Goal: Task Accomplishment & Management: Use online tool/utility

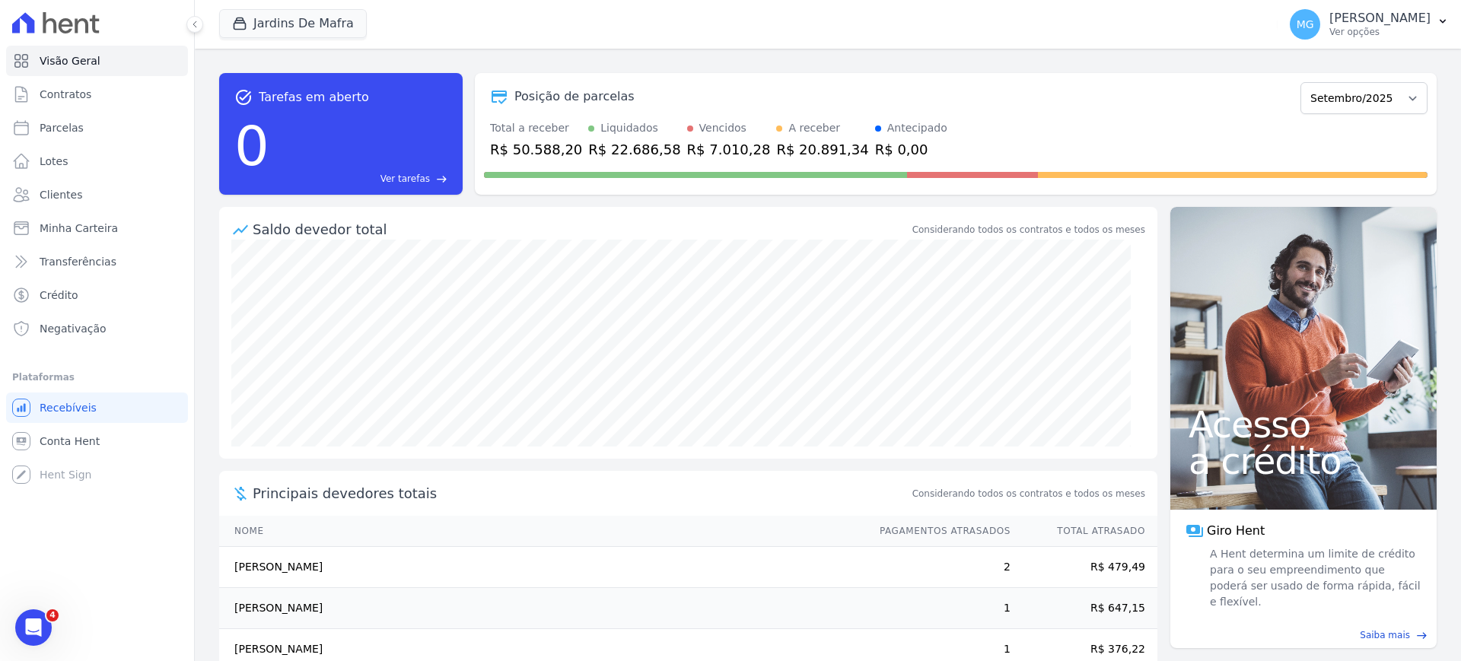
click at [536, 222] on div "Saldo devedor total" at bounding box center [581, 229] width 657 height 21
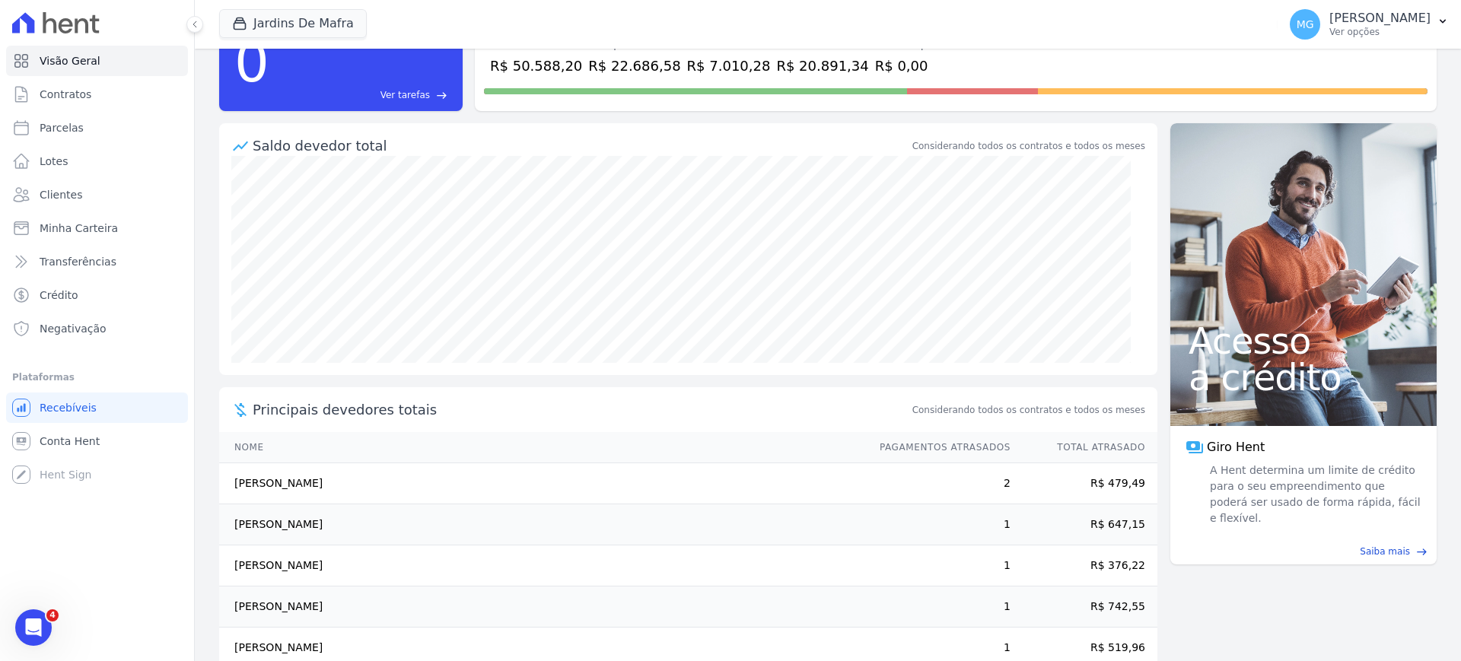
scroll to position [116, 0]
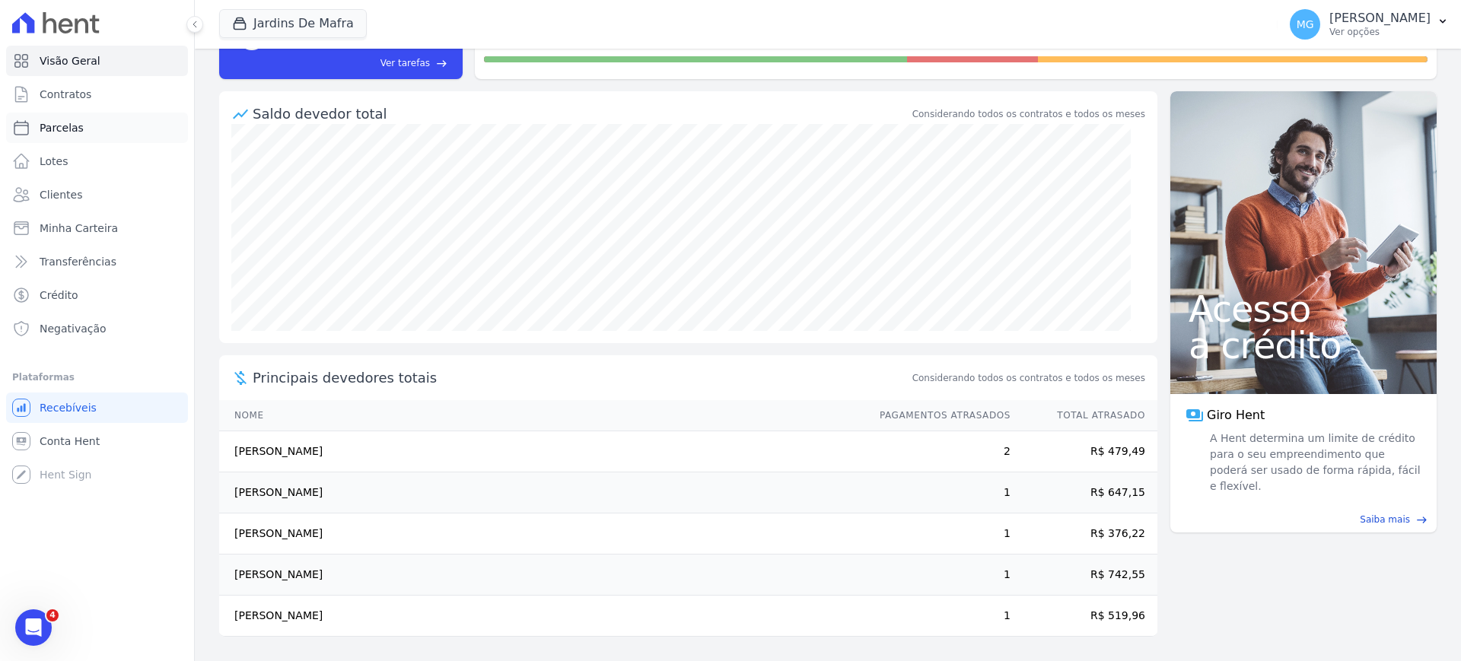
click at [74, 129] on span "Parcelas" at bounding box center [62, 127] width 44 height 15
select select
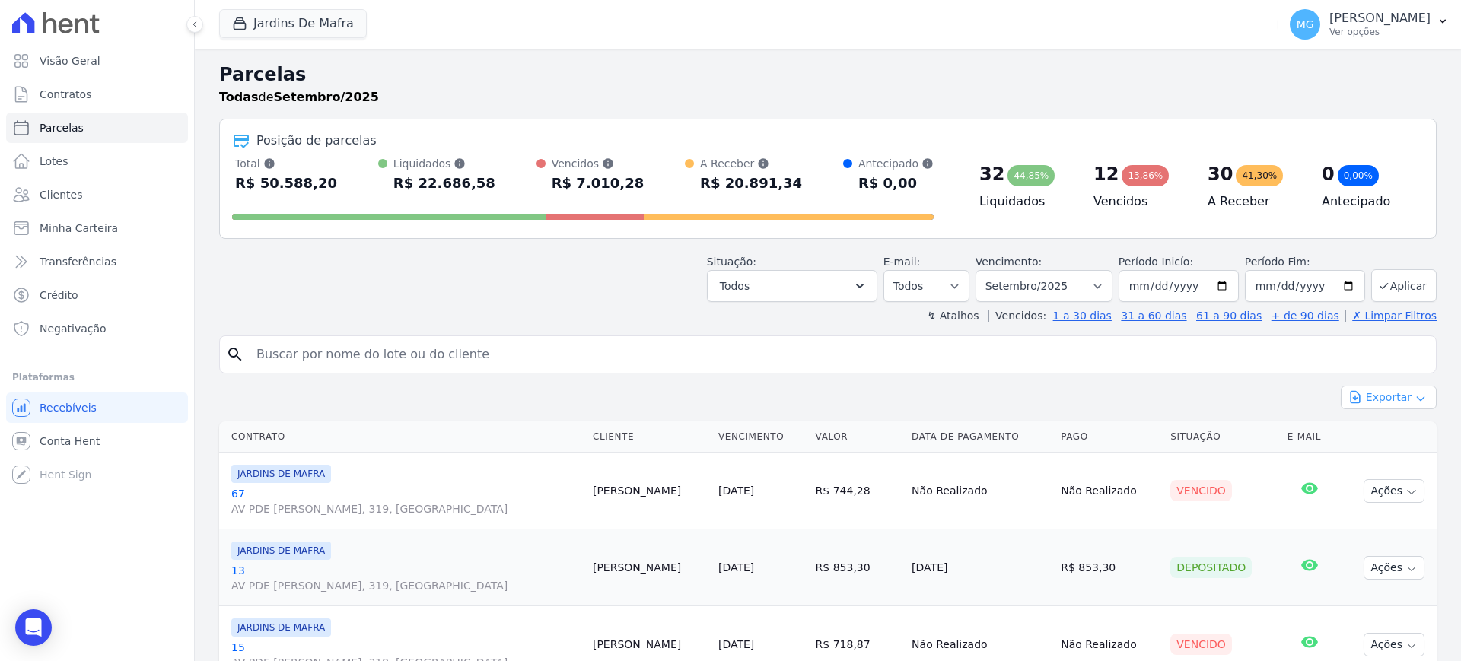
click at [1375, 397] on button "Exportar" at bounding box center [1389, 398] width 96 height 24
click at [1367, 462] on span "Exportar CSV" at bounding box center [1387, 459] width 81 height 15
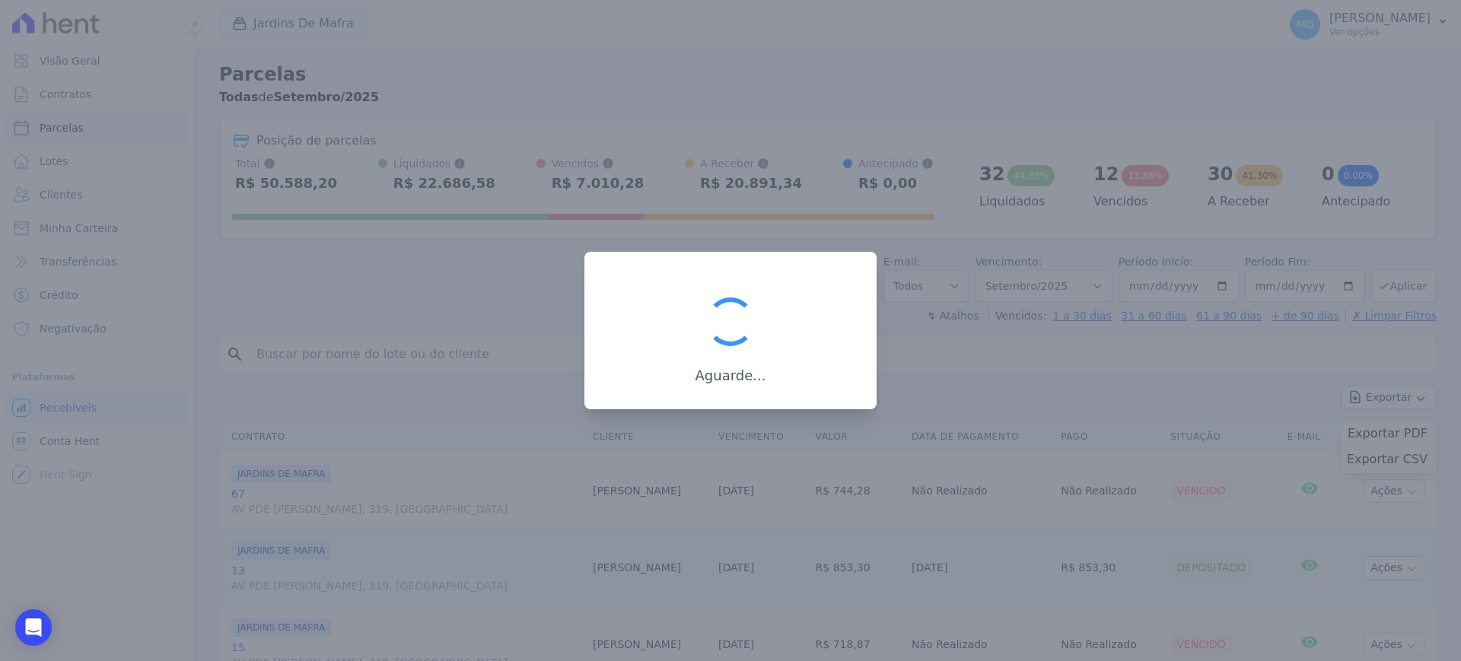
click at [647, 326] on div "Aguarde..." at bounding box center [730, 338] width 243 height 94
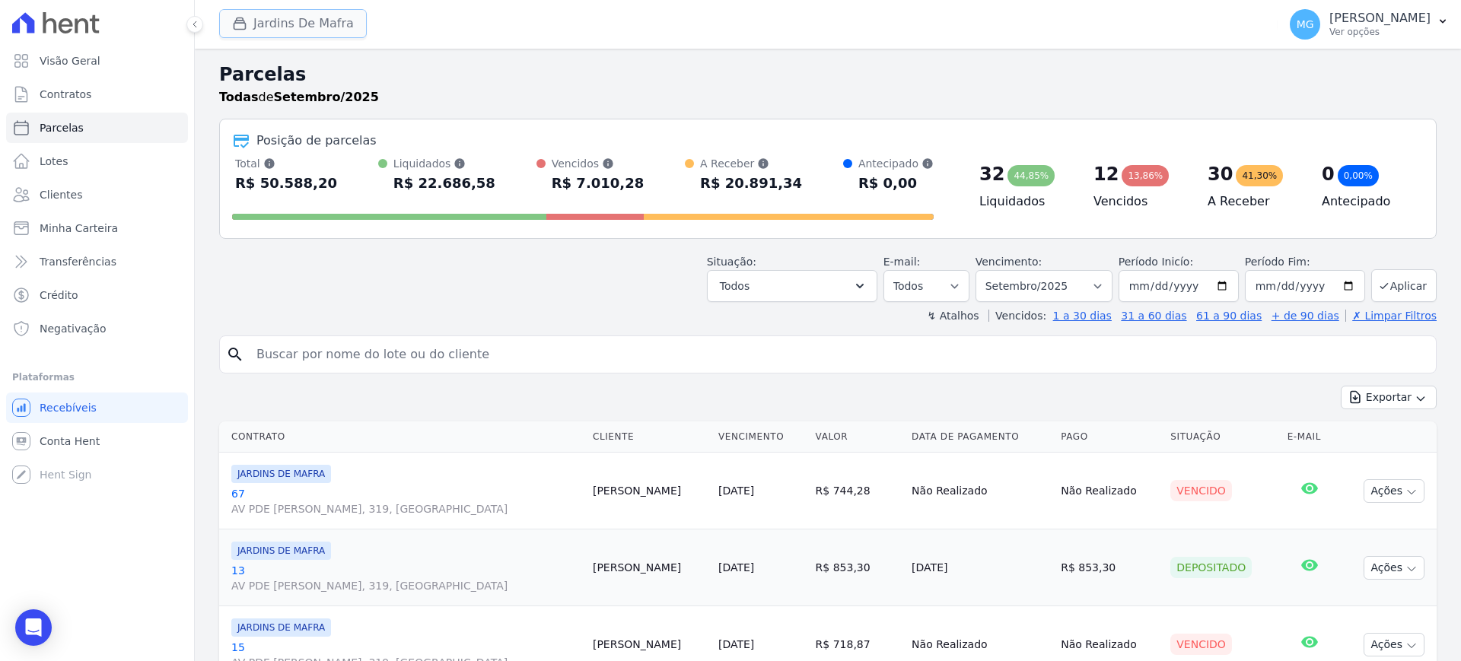
click at [282, 22] on button "Jardins De Mafra" at bounding box center [293, 23] width 148 height 29
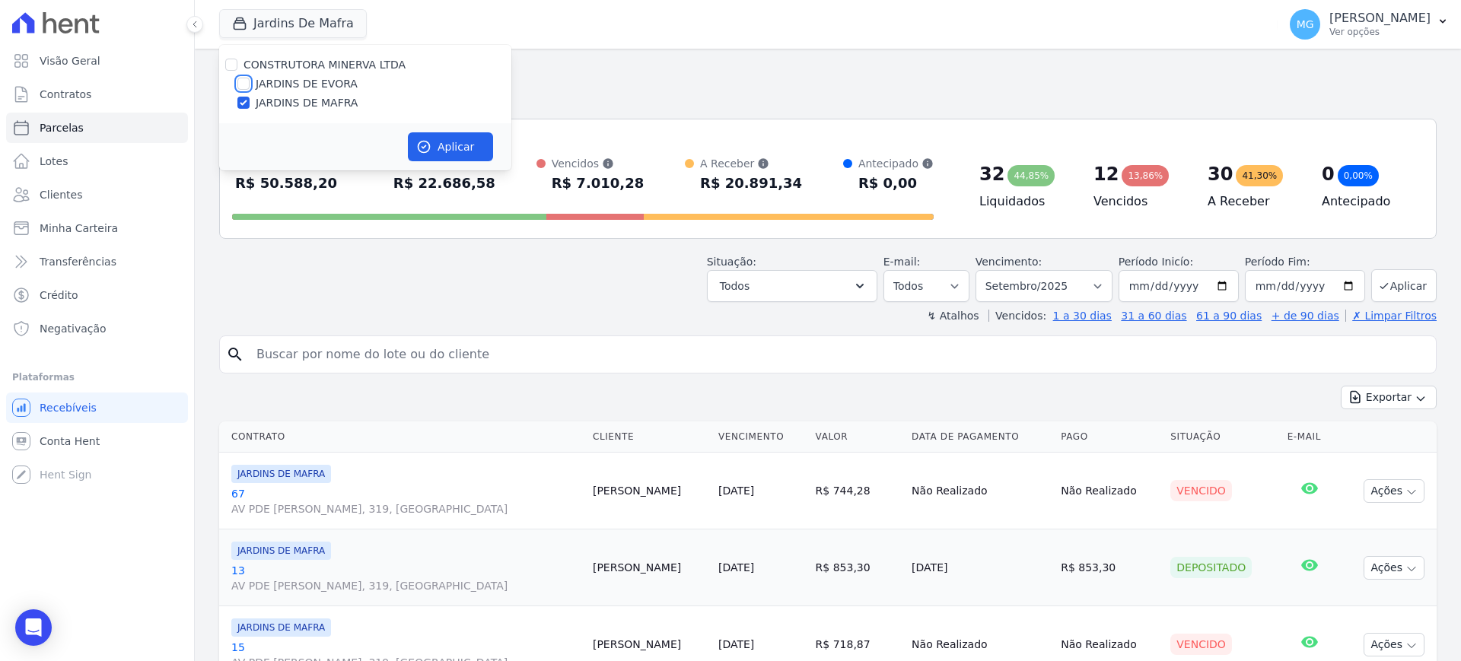
click at [244, 83] on input "JARDINS DE EVORA" at bounding box center [243, 84] width 12 height 12
checkbox input "true"
click at [241, 98] on input "JARDINS DE MAFRA" at bounding box center [243, 103] width 12 height 12
checkbox input "false"
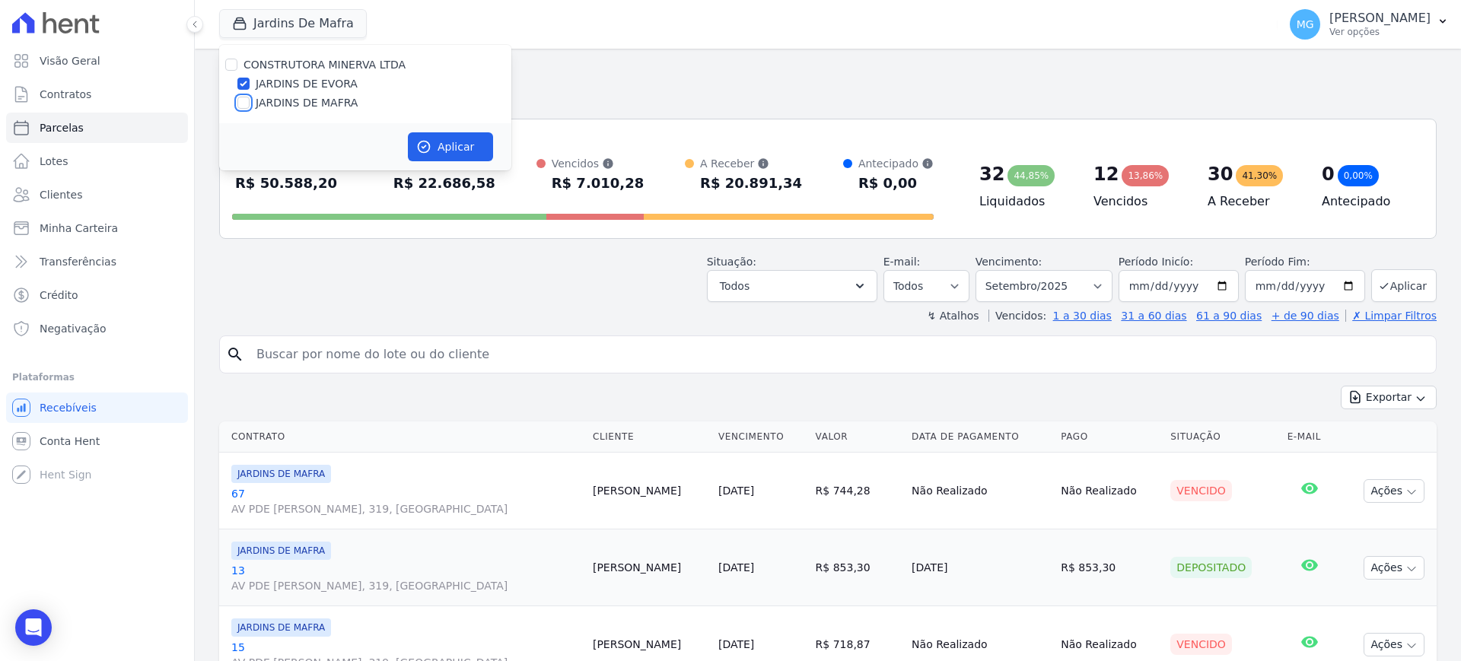
checkbox input "false"
click at [455, 142] on button "Aplicar" at bounding box center [450, 146] width 85 height 29
select select
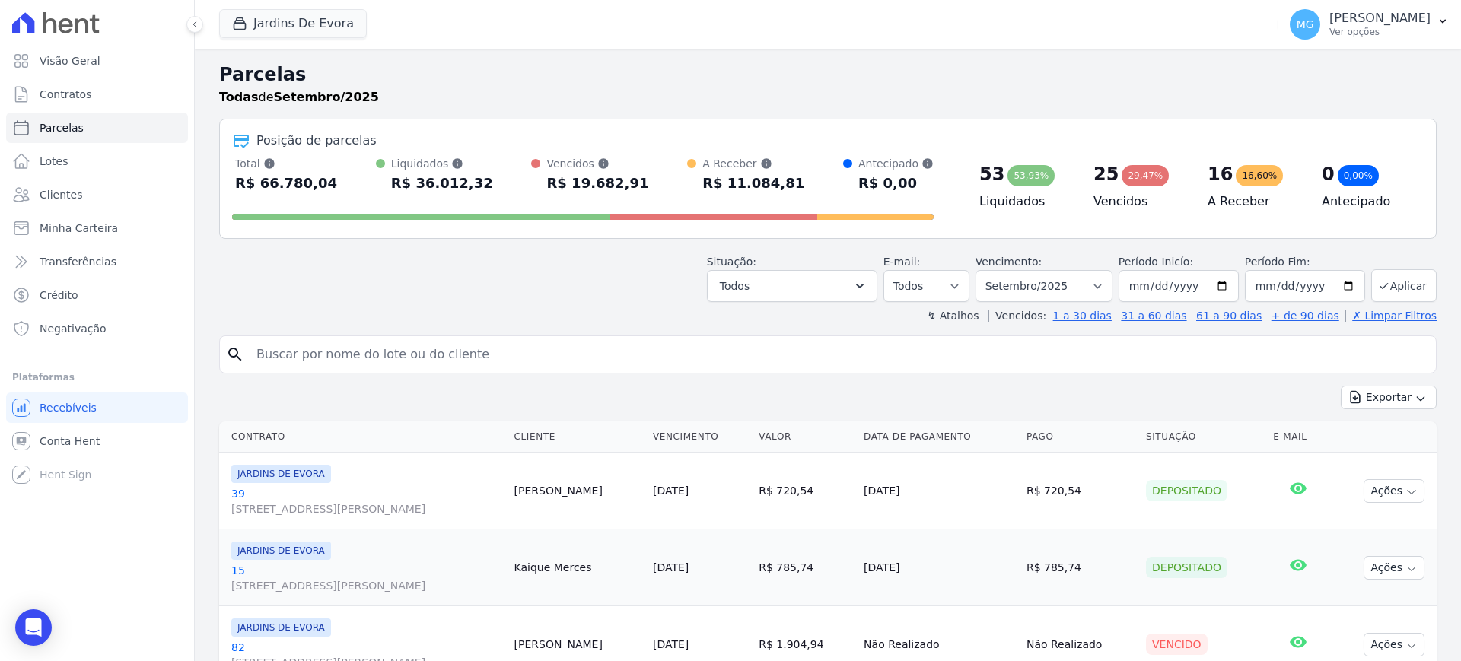
click at [1363, 396] on button "Exportar" at bounding box center [1389, 398] width 96 height 24
click at [1377, 459] on span "Exportar CSV" at bounding box center [1387, 459] width 81 height 15
click at [1388, 463] on span "Exportar CSV" at bounding box center [1387, 459] width 81 height 15
